Goal: Task Accomplishment & Management: Complete application form

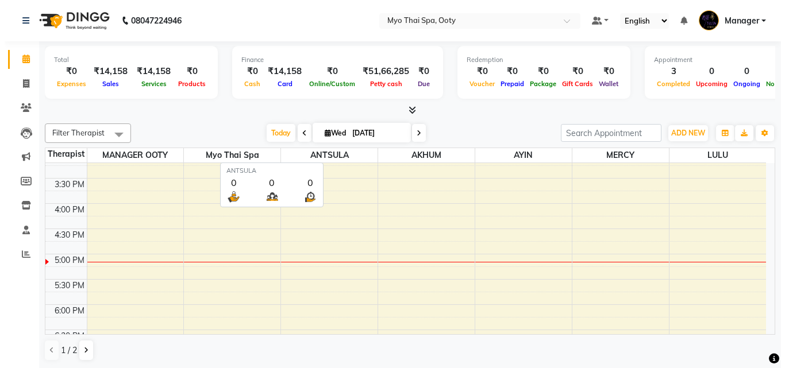
scroll to position [1, 0]
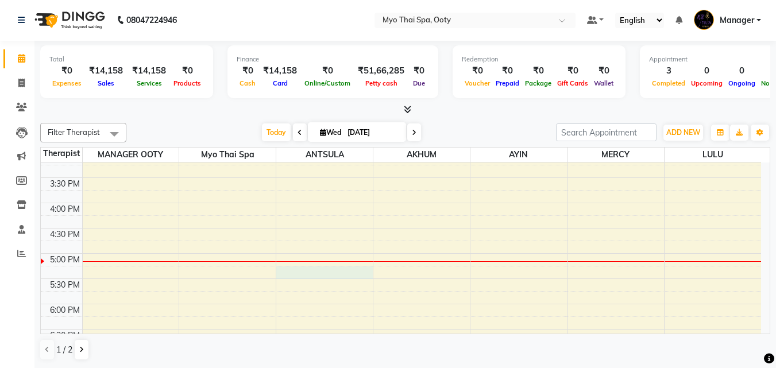
click at [324, 272] on div "9:00 AM 9:30 AM 10:00 AM 10:30 AM 11:00 AM 11:30 AM 12:00 PM 12:30 PM 1:00 PM 1…" at bounding box center [401, 177] width 721 height 657
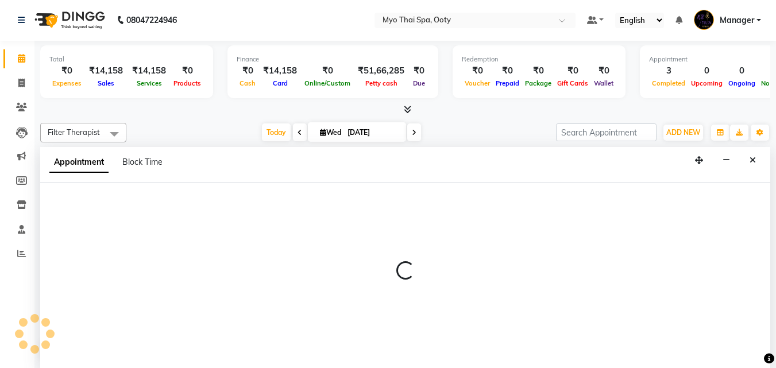
select select "59515"
select select "1035"
select select "tentative"
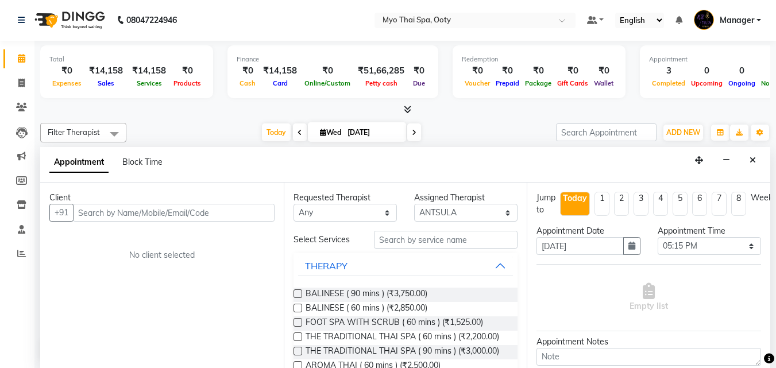
click at [195, 216] on input "text" at bounding box center [174, 213] width 202 height 18
type input "7874665050"
click at [245, 211] on span "Add Client" at bounding box center [251, 212] width 39 height 10
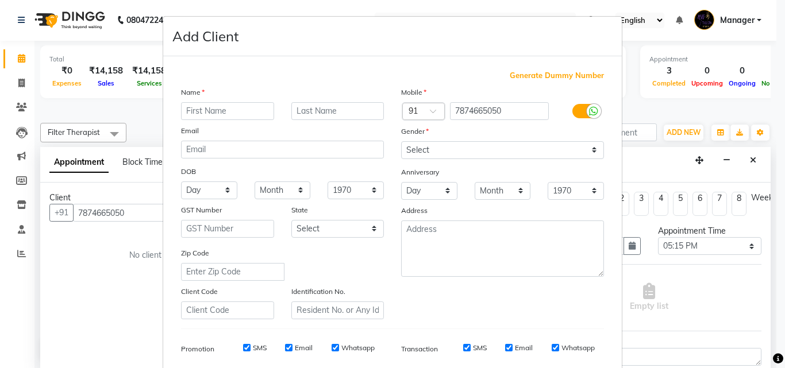
click at [230, 111] on input "text" at bounding box center [227, 111] width 93 height 18
type input "[PERSON_NAME]"
click at [459, 150] on select "Select [DEMOGRAPHIC_DATA] [DEMOGRAPHIC_DATA] Other Prefer Not To Say" at bounding box center [502, 150] width 203 height 18
select select "[DEMOGRAPHIC_DATA]"
click at [401, 141] on select "Select [DEMOGRAPHIC_DATA] [DEMOGRAPHIC_DATA] Other Prefer Not To Say" at bounding box center [502, 150] width 203 height 18
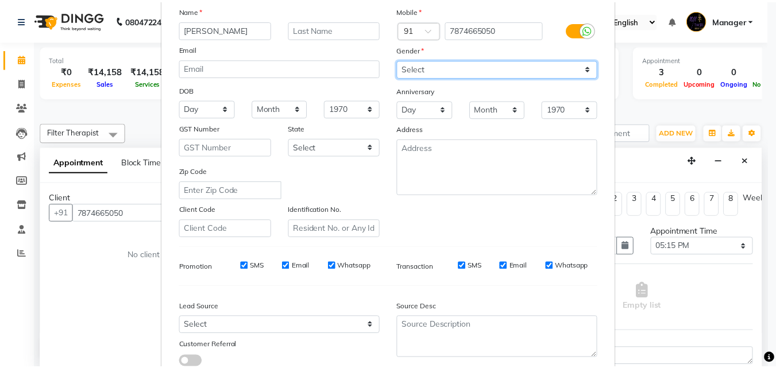
scroll to position [162, 0]
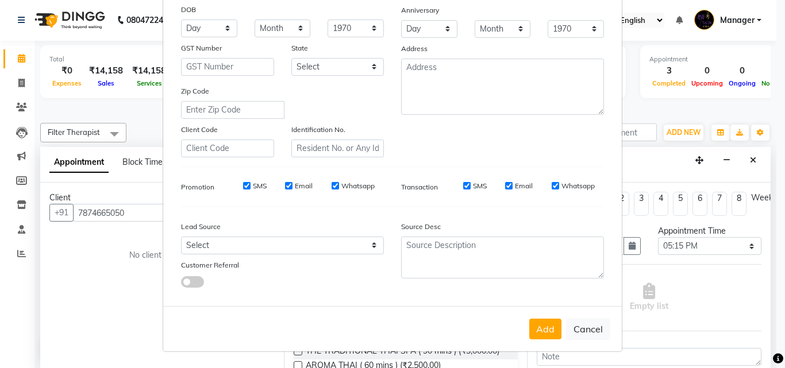
click at [544, 332] on button "Add" at bounding box center [545, 329] width 32 height 21
select select
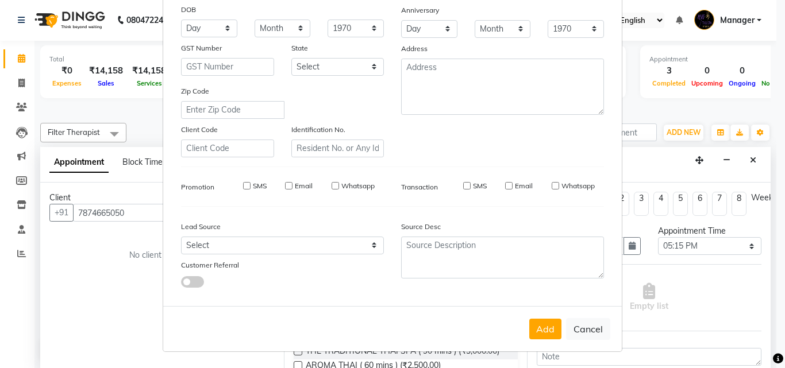
select select
checkbox input "false"
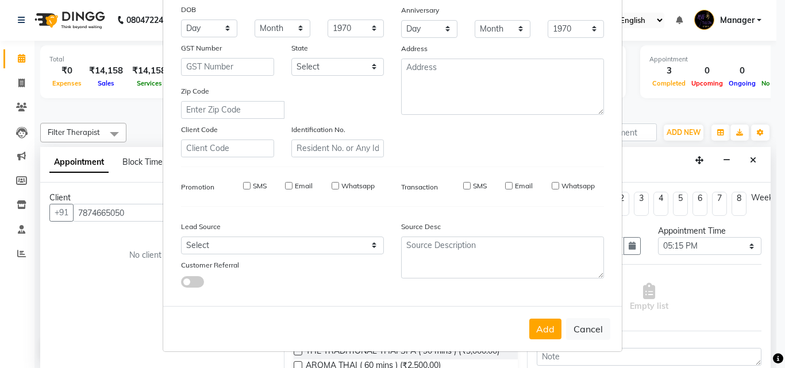
checkbox input "false"
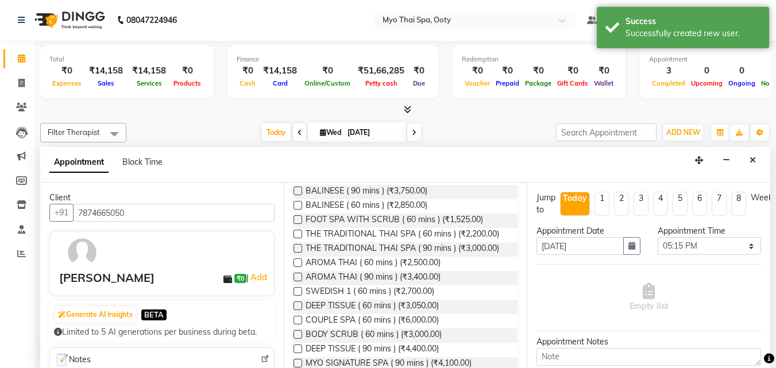
scroll to position [115, 0]
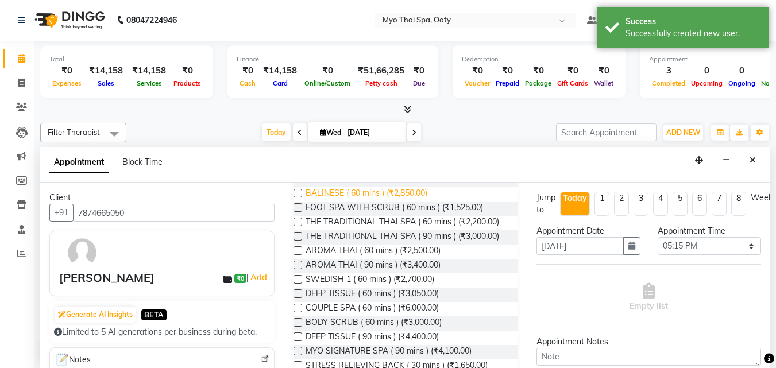
click at [351, 193] on span "BALINESE ( 60 mins ) (₹2,850.00)" at bounding box center [367, 194] width 122 height 14
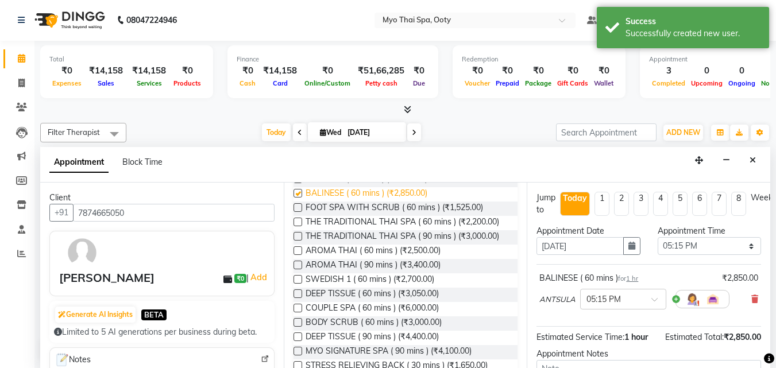
checkbox input "false"
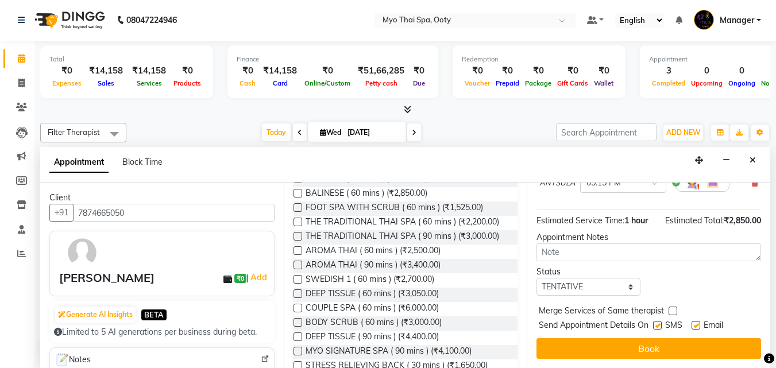
scroll to position [125, 0]
click at [581, 327] on div "Jump to [DATE] 1 2 3 4 5 6 7 8 Weeks Appointment Date [DATE] Appointment Time S…" at bounding box center [649, 276] width 244 height 186
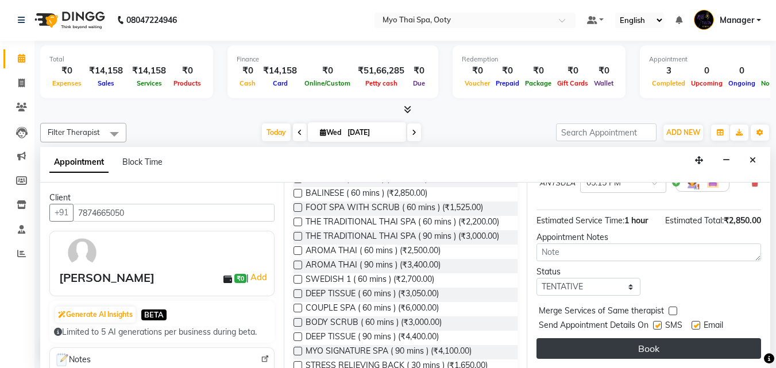
click at [578, 338] on button "Book" at bounding box center [649, 348] width 225 height 21
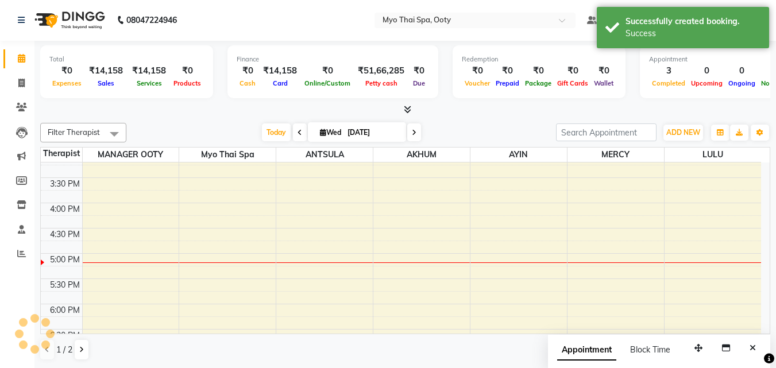
scroll to position [0, 0]
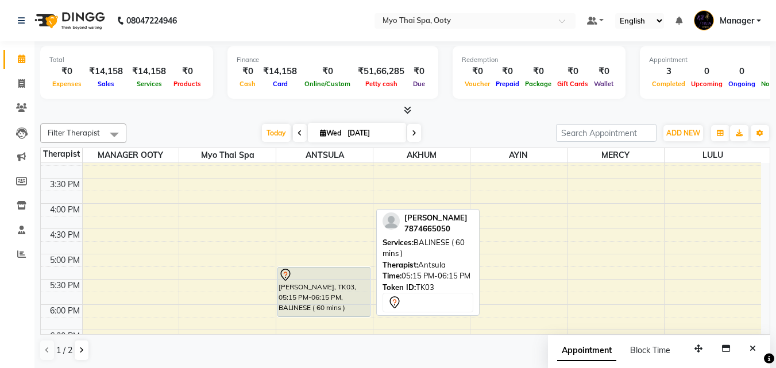
click at [338, 287] on div "[PERSON_NAME], TK03, 05:15 PM-06:15 PM, BALINESE ( 60 mins )" at bounding box center [324, 292] width 92 height 49
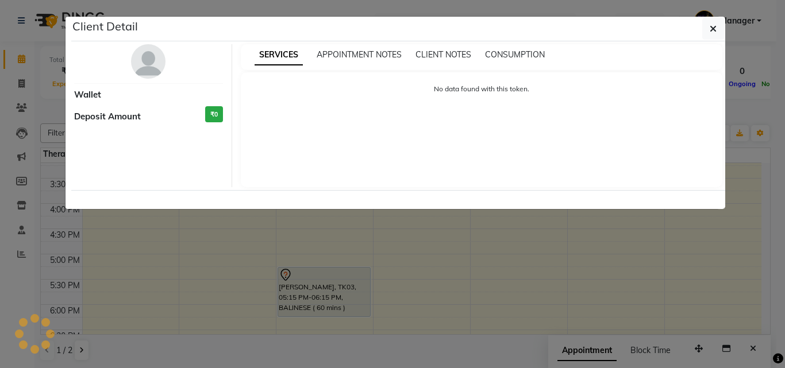
select select "7"
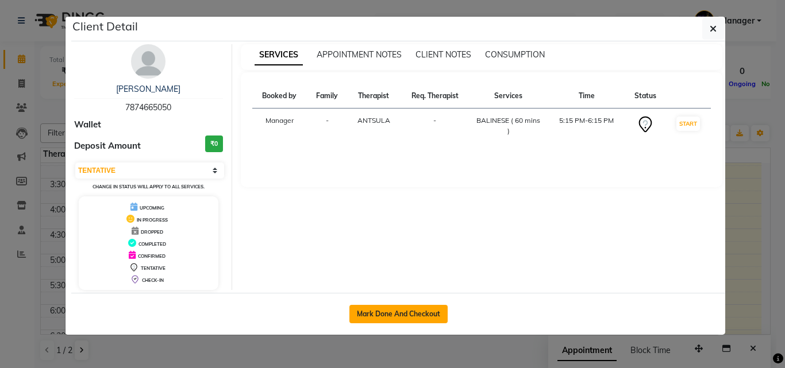
click at [383, 314] on button "Mark Done And Checkout" at bounding box center [398, 314] width 98 height 18
select select "558"
select select "service"
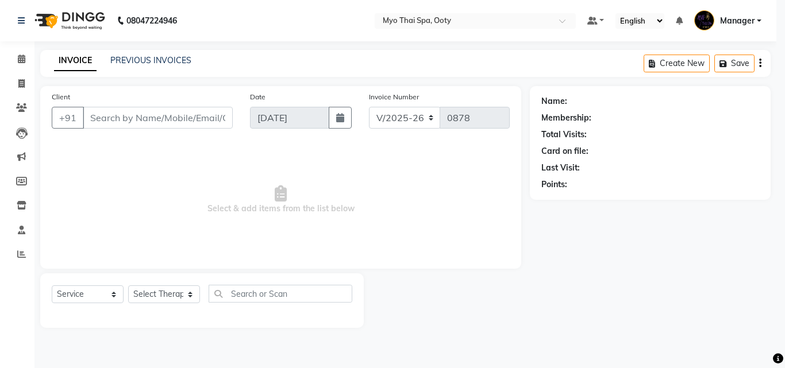
select select "3"
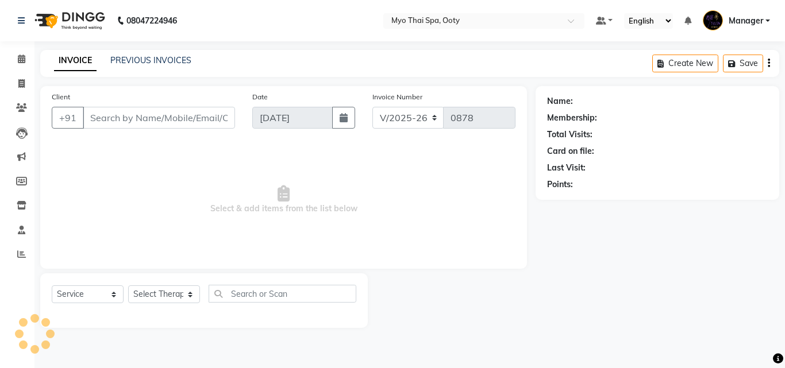
select select "V"
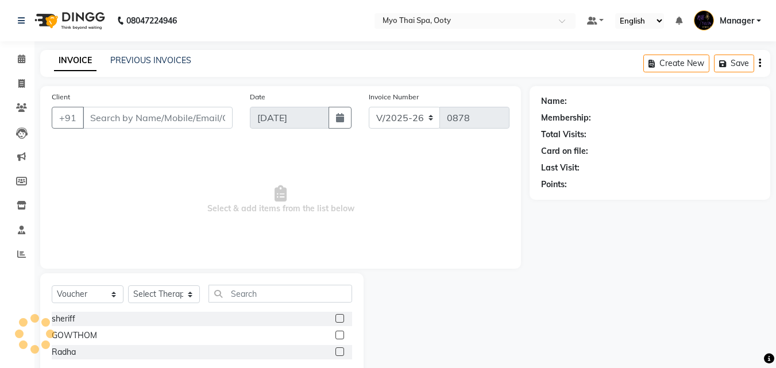
type input "7874665050"
select select "59515"
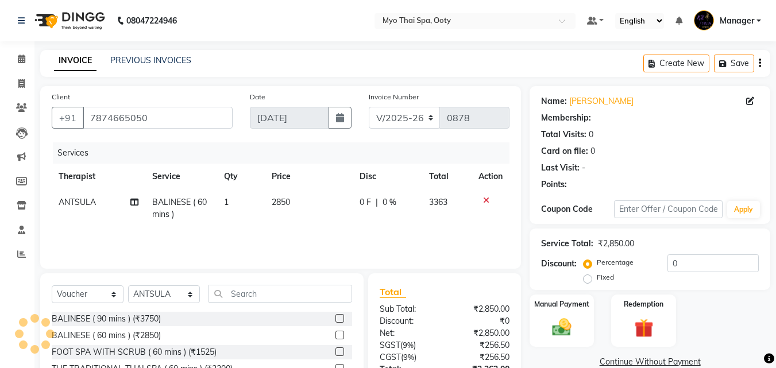
scroll to position [92, 0]
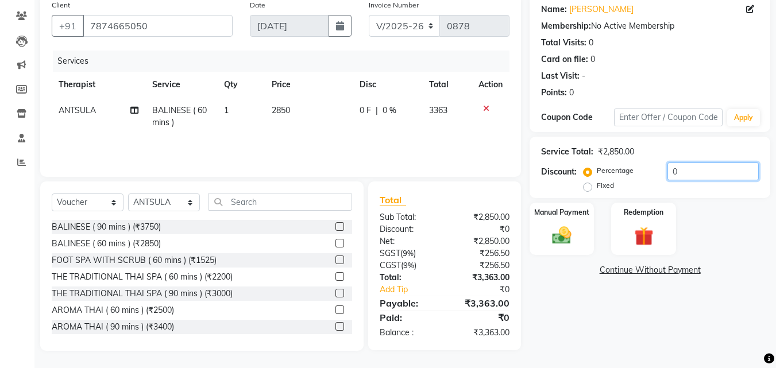
click at [706, 166] on input "0" at bounding box center [713, 172] width 91 height 18
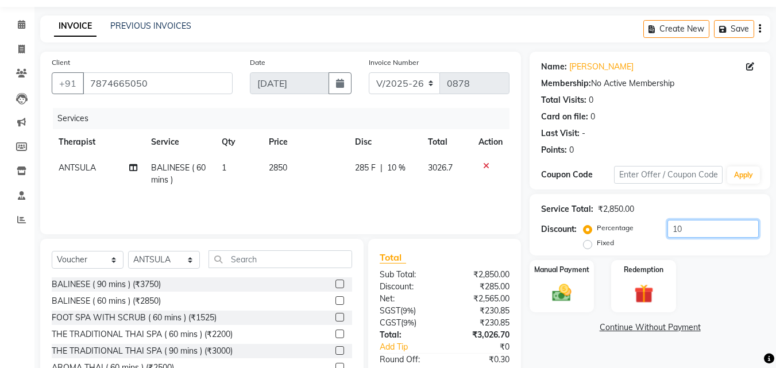
scroll to position [103, 0]
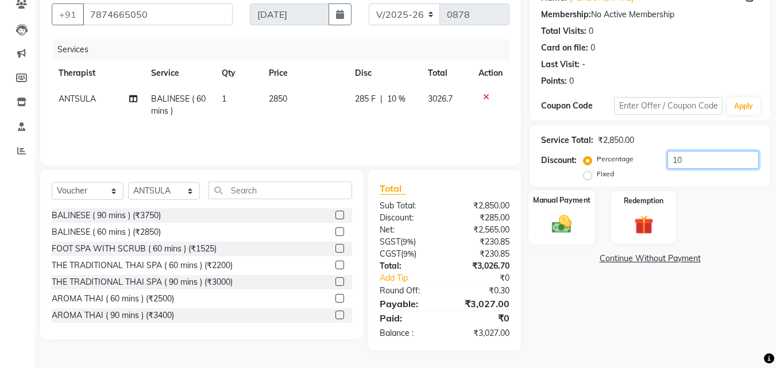
type input "10"
click at [576, 226] on img at bounding box center [562, 224] width 32 height 23
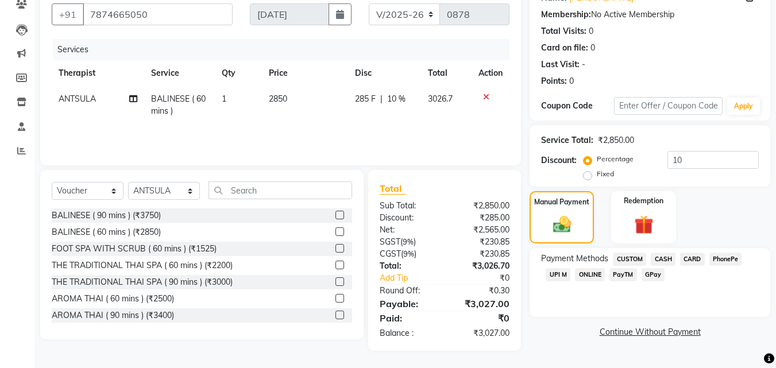
click at [553, 273] on span "UPI M" at bounding box center [558, 274] width 25 height 13
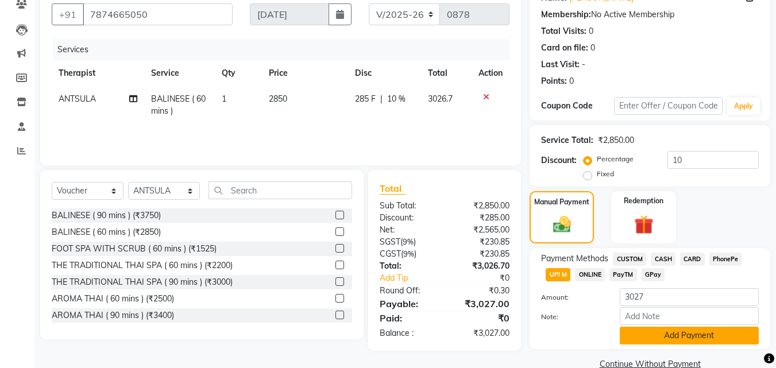
click at [657, 337] on button "Add Payment" at bounding box center [689, 336] width 139 height 18
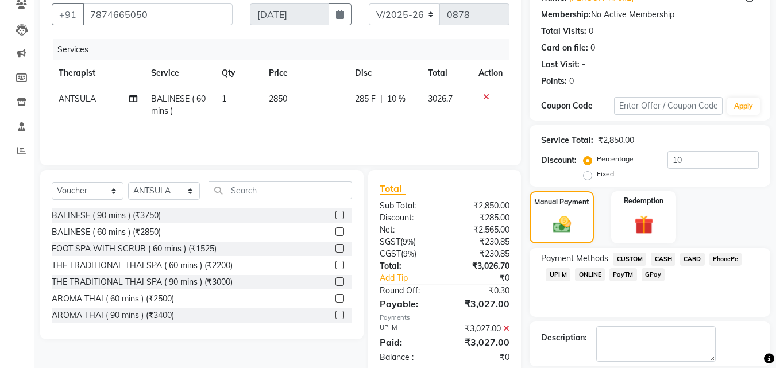
scroll to position [158, 0]
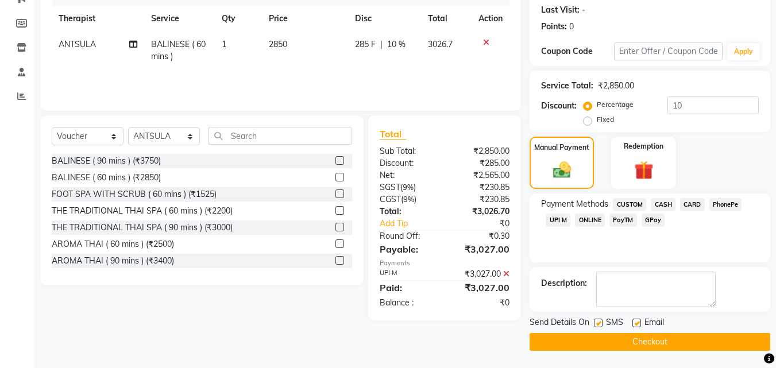
click at [683, 353] on main "INVOICE PREVIOUS INVOICES Create New Save Client [PHONE_NUMBER] Date [DATE] Inv…" at bounding box center [405, 130] width 742 height 476
click at [682, 343] on button "Checkout" at bounding box center [650, 342] width 241 height 18
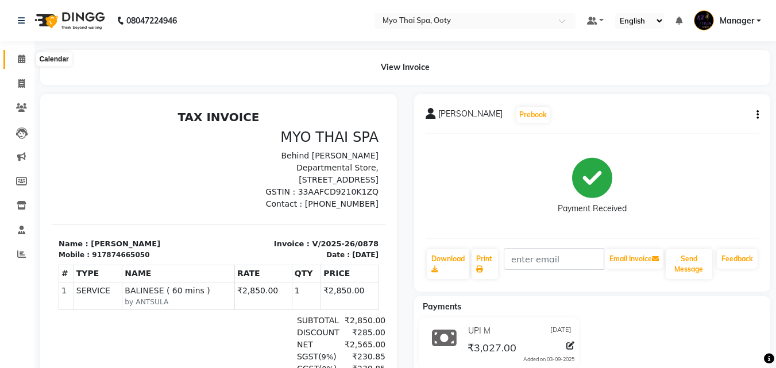
click at [18, 57] on icon at bounding box center [21, 59] width 7 height 9
